Goal: Transaction & Acquisition: Obtain resource

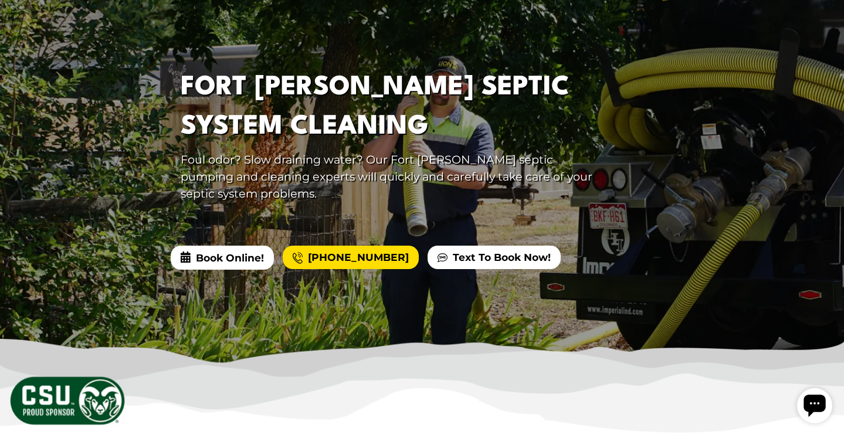
scroll to position [34, 0]
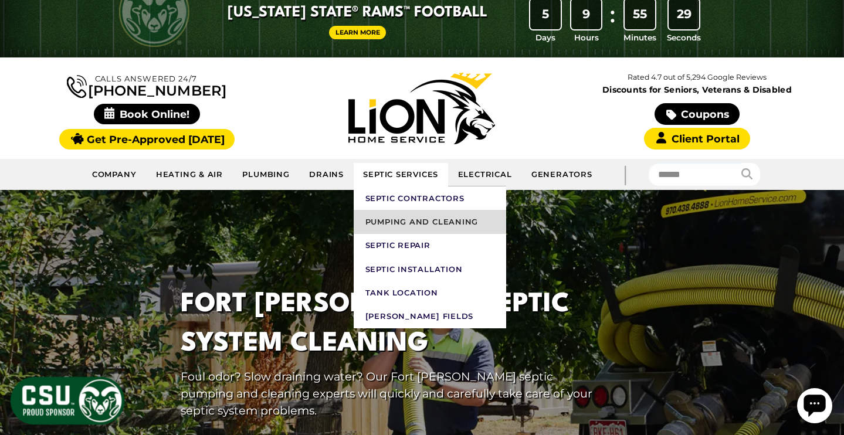
click at [432, 222] on link "Pumping and Cleaning" at bounding box center [430, 221] width 153 height 23
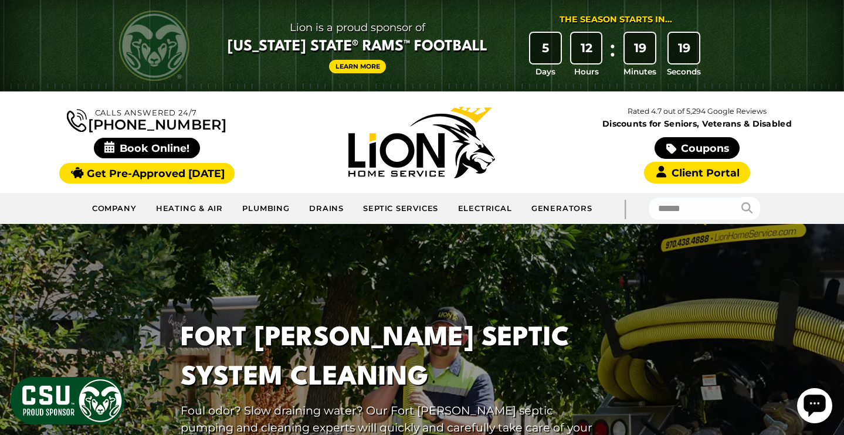
click at [199, 291] on div at bounding box center [422, 421] width 844 height 394
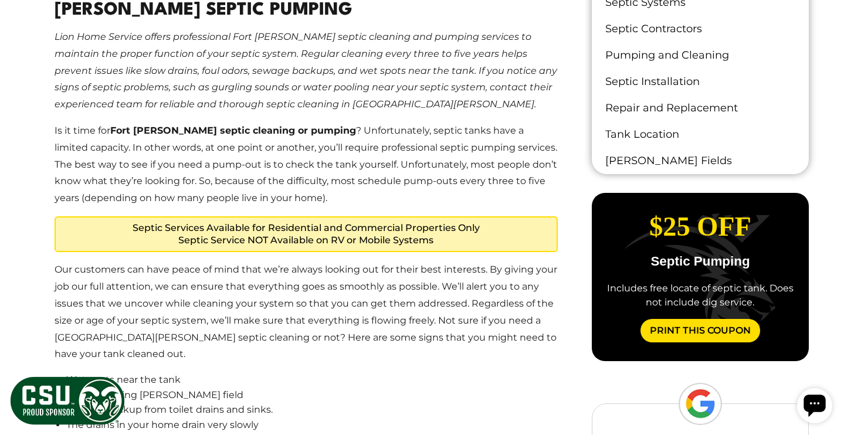
scroll to position [827, 0]
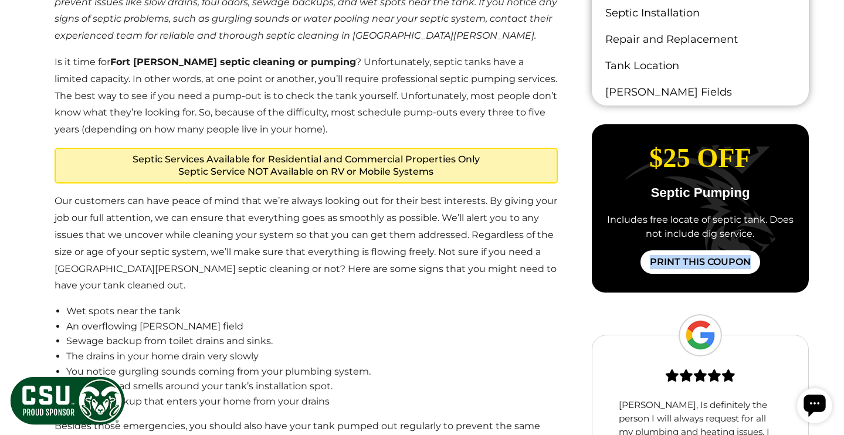
click at [693, 256] on link "Print This Coupon" at bounding box center [701, 262] width 120 height 23
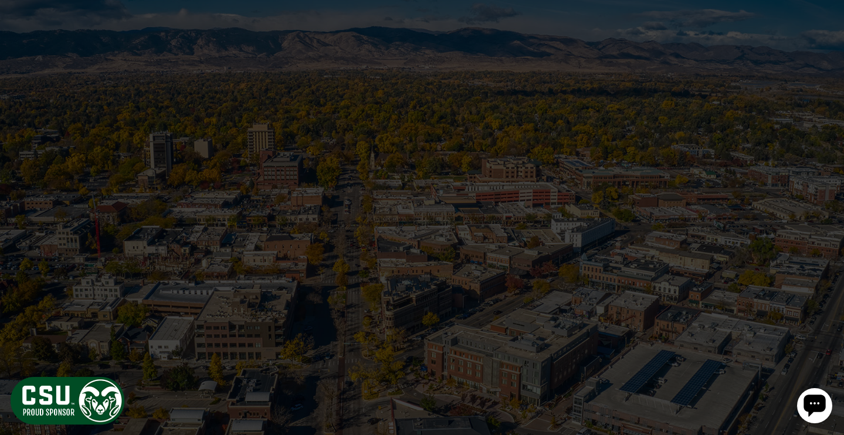
scroll to position [2287, 0]
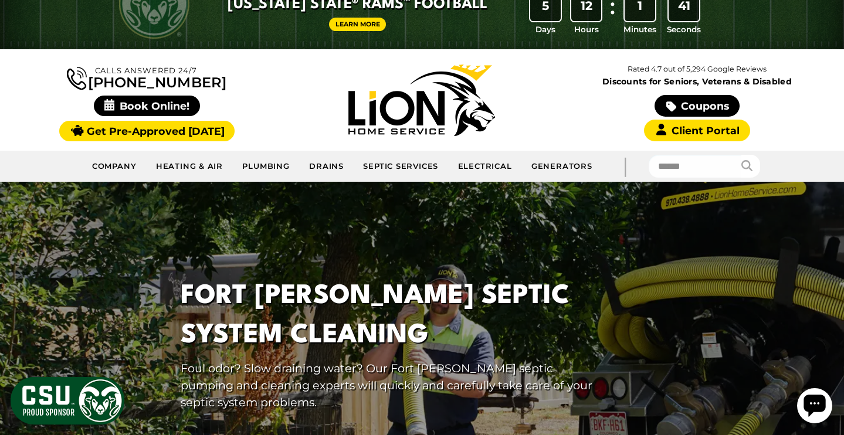
scroll to position [0, 0]
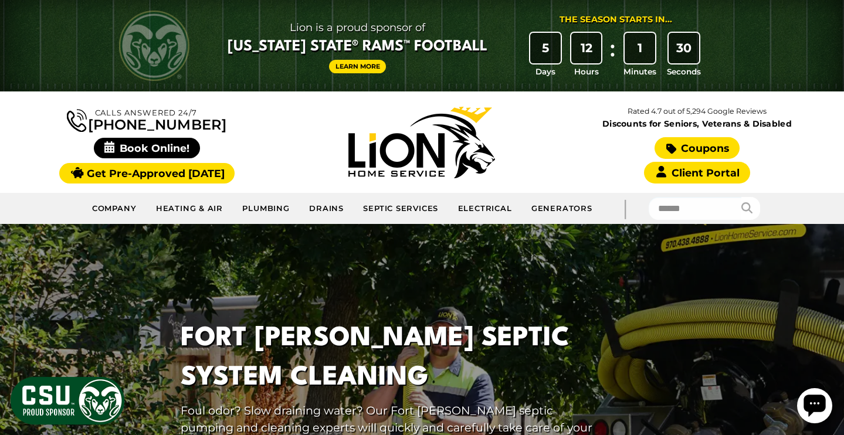
click at [706, 150] on link "Coupons" at bounding box center [697, 148] width 84 height 22
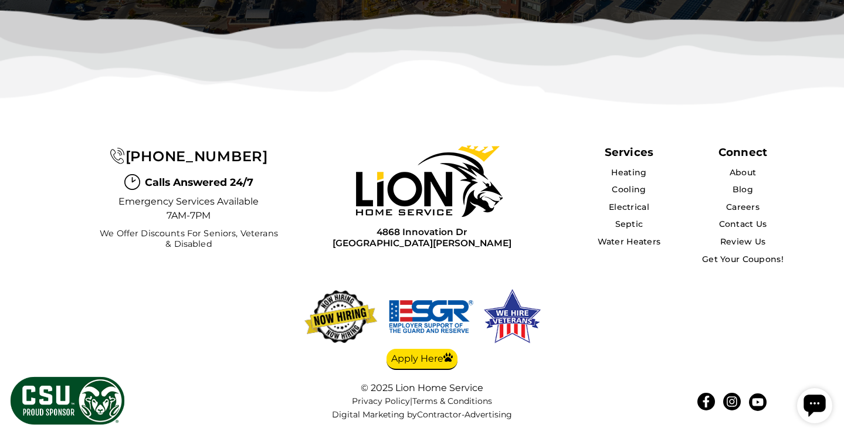
scroll to position [3459, 0]
click at [315, 245] on div "4868 Innovation Dr Fort Collins, CO 80525" at bounding box center [422, 236] width 246 height 25
drag, startPoint x: 476, startPoint y: 251, endPoint x: 368, endPoint y: 236, distance: 108.3
click at [368, 236] on div "4868 Innovation Dr Fort Collins, CO 80525" at bounding box center [422, 236] width 246 height 25
click at [484, 248] on div "4868 Innovation Dr Fort Collins, CO 80525" at bounding box center [422, 236] width 246 height 25
